Goal: Navigation & Orientation: Find specific page/section

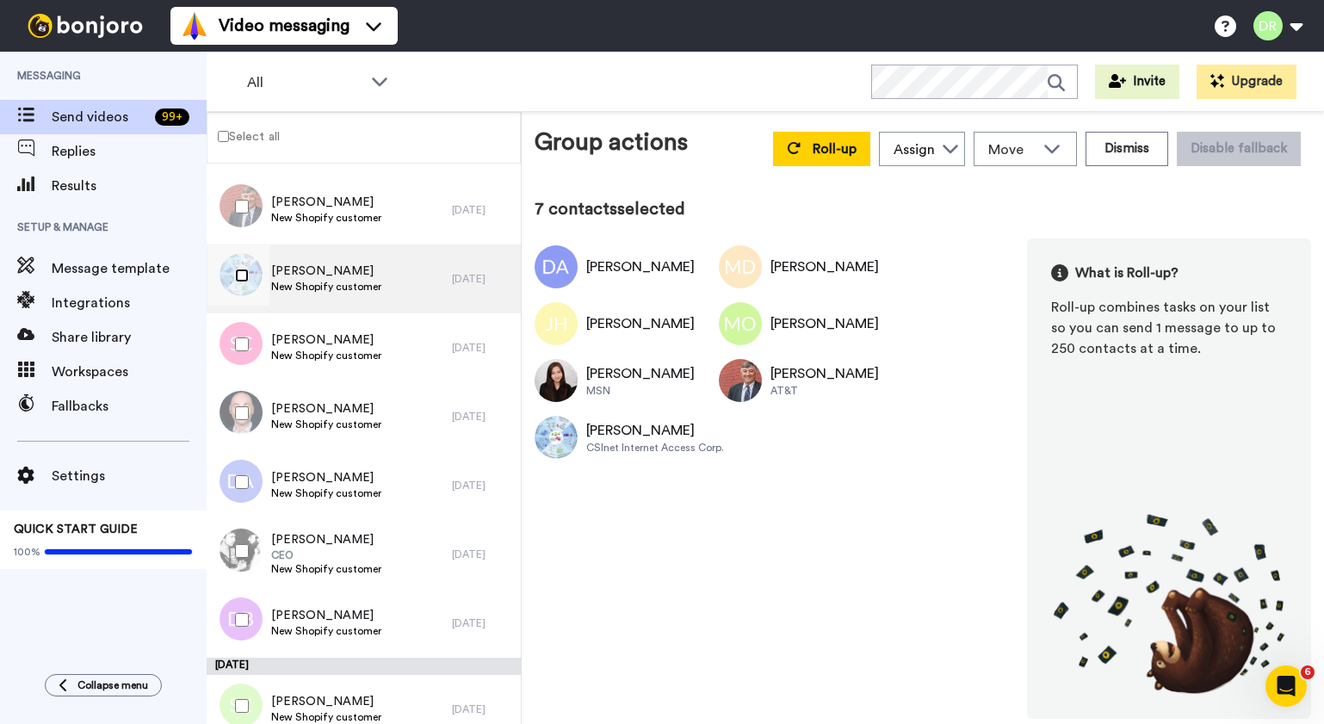
scroll to position [359, 0]
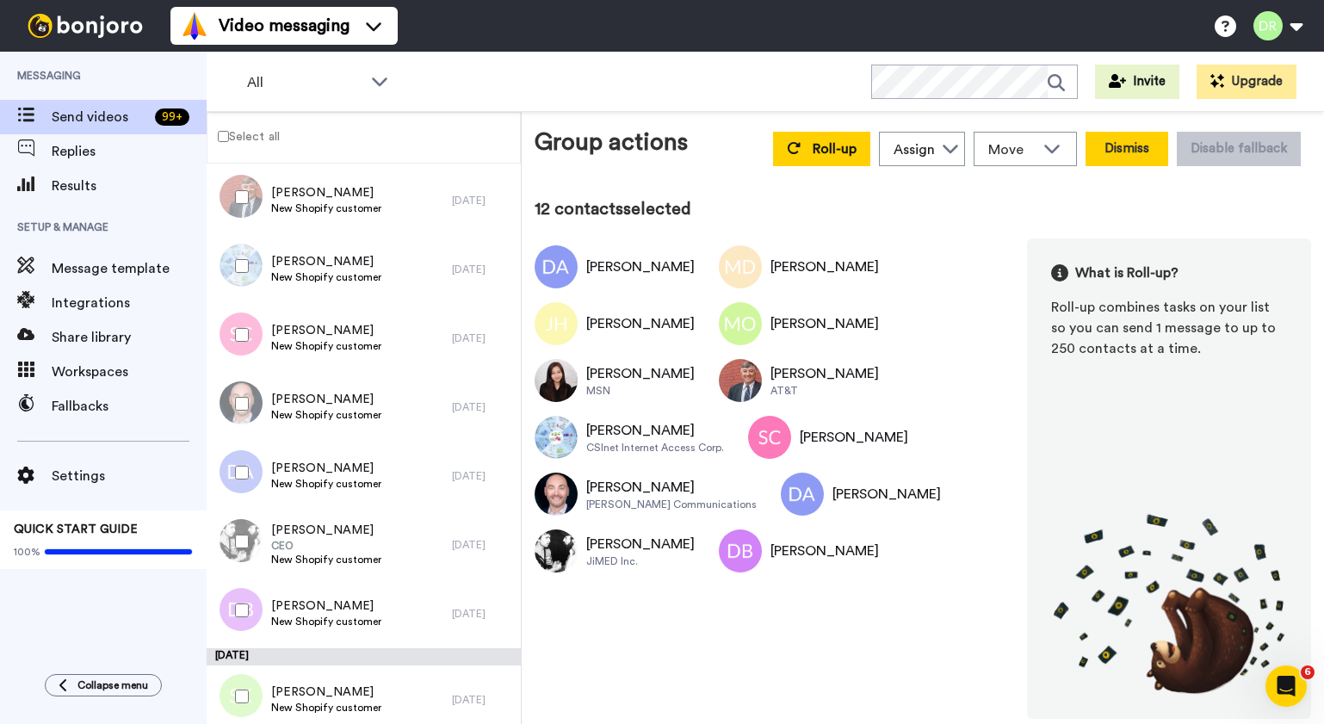
click at [1128, 145] on button "Dismiss" at bounding box center [1126, 149] width 83 height 34
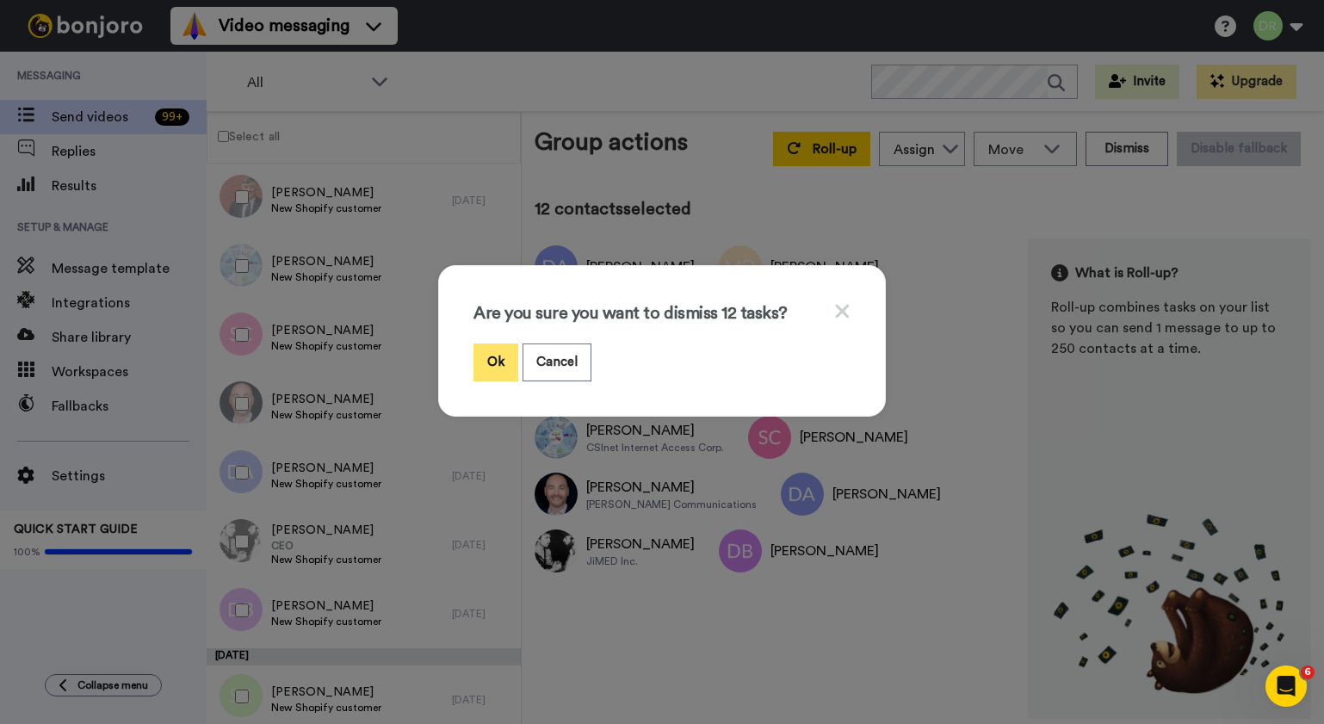
click at [498, 363] on button "Ok" at bounding box center [495, 361] width 45 height 37
